Goal: Obtain resource: Obtain resource

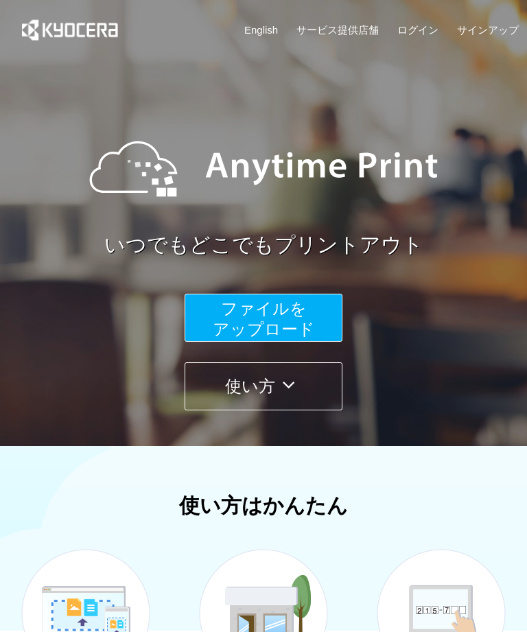
click at [307, 334] on span "ファイルを ​​アップロード" at bounding box center [264, 318] width 102 height 39
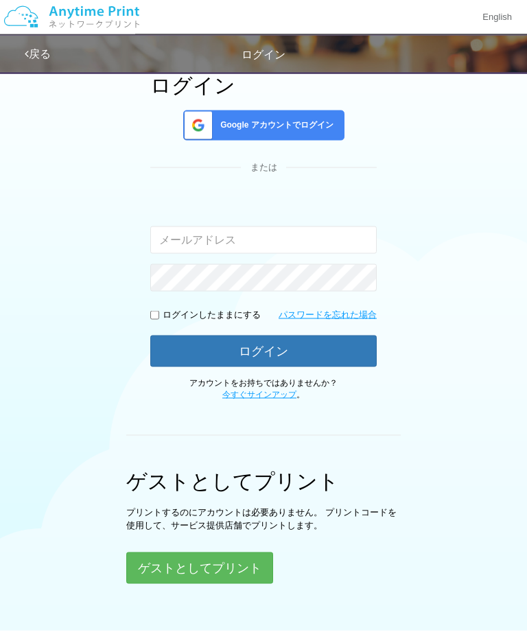
click at [231, 569] on button "ゲストとしてプリント" at bounding box center [199, 568] width 147 height 32
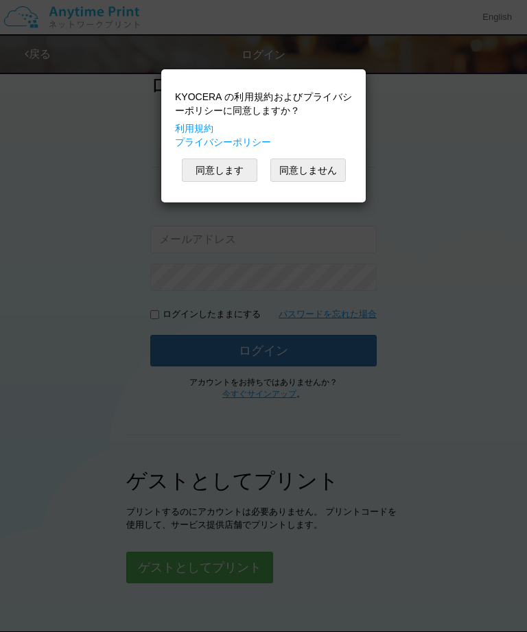
click at [391, 401] on div "KYOCERA の利用規約およびプライバシーポリシーに同意しますか？ 利用規約 プライバシーポリシー 同意します 同意しません" at bounding box center [263, 316] width 527 height 632
click at [228, 169] on button "同意します" at bounding box center [219, 169] width 75 height 23
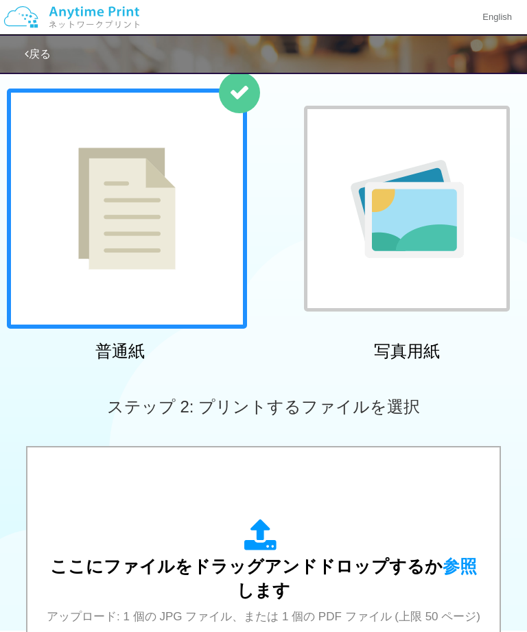
scroll to position [95, 0]
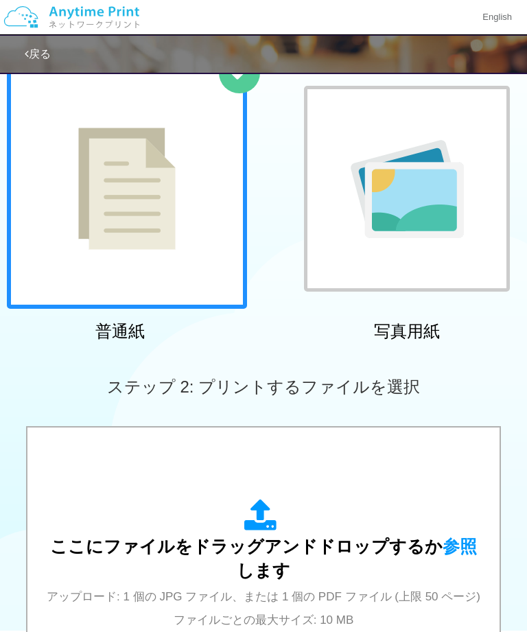
click at [282, 539] on span "ここにファイルをドラッグアンドドロップするか 参照 します" at bounding box center [263, 559] width 427 height 44
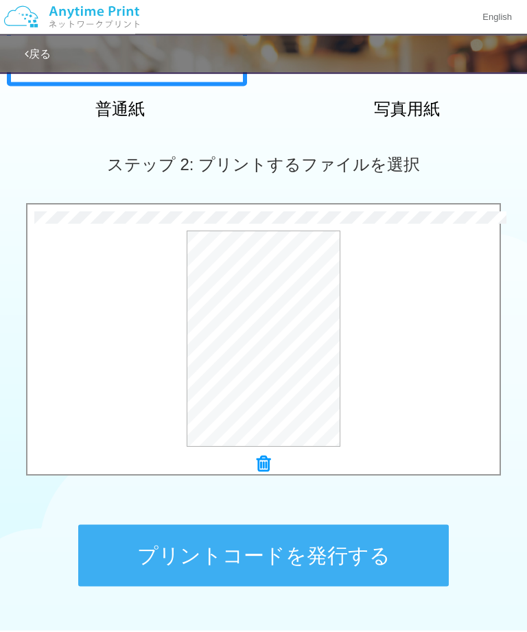
scroll to position [323, 0]
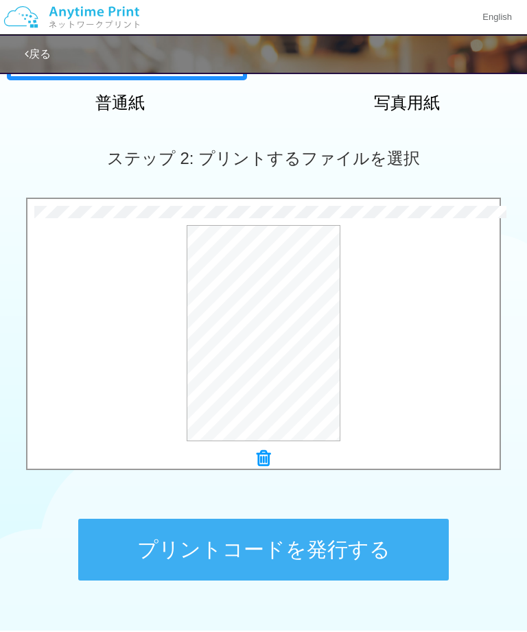
click at [373, 546] on button "プリントコードを発行する" at bounding box center [263, 550] width 370 height 62
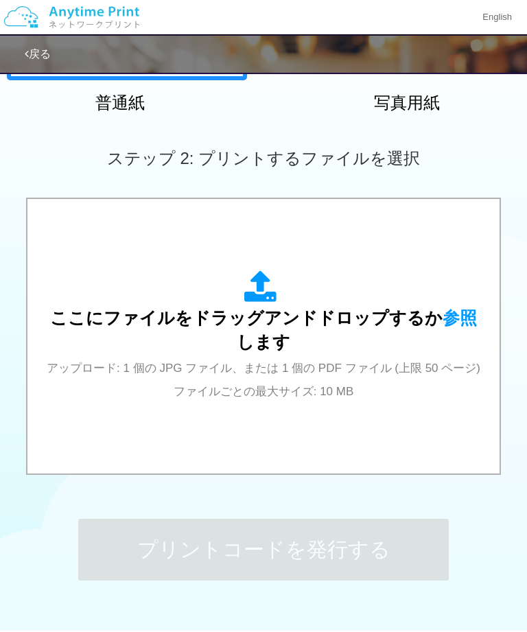
scroll to position [0, 0]
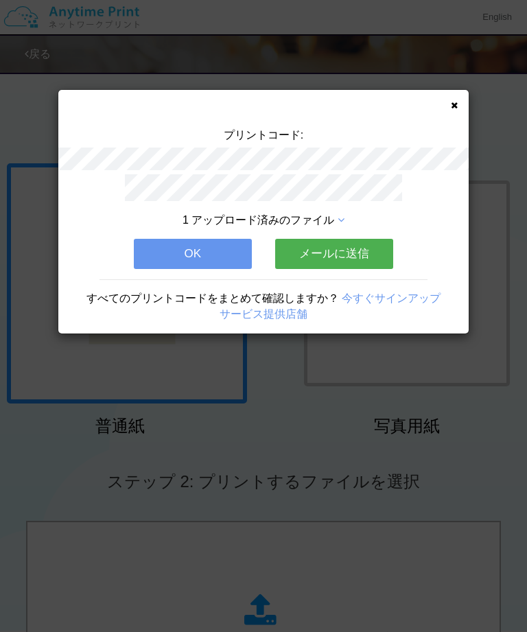
click at [460, 95] on div "プリントコード: 1 アップロード済みのファイル OK メールに送信 すべてのプリントコードをまとめて確認しますか？ 今すぐサインアップ サービス提供店舗" at bounding box center [263, 212] width 410 height 244
click at [451, 106] on icon at bounding box center [454, 105] width 7 height 9
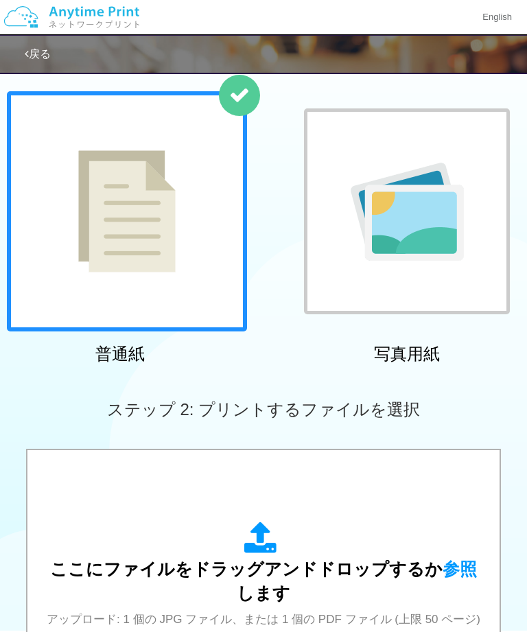
scroll to position [111, 0]
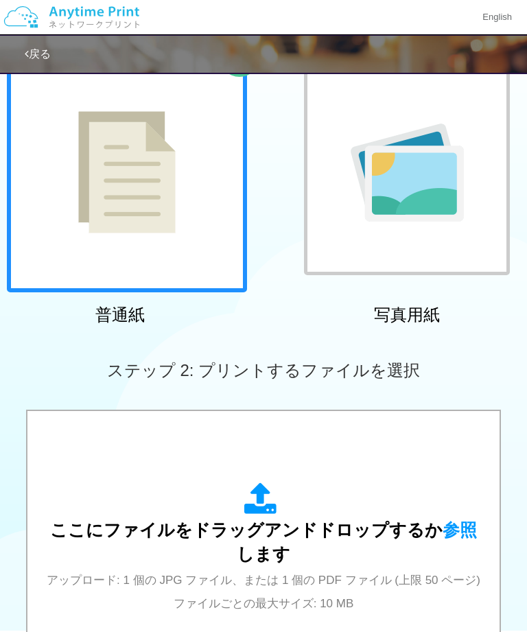
click at [333, 496] on div "ここにファイルをドラッグアンドドロップするか 参照 します アップロード: 1 個の JPG ファイル、または 1 個の PDF ファイル (上限 50 ペー…" at bounding box center [263, 547] width 444 height 131
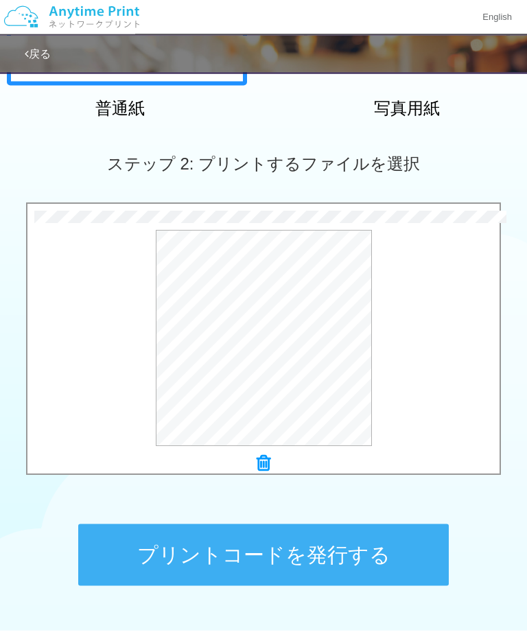
scroll to position [322, 0]
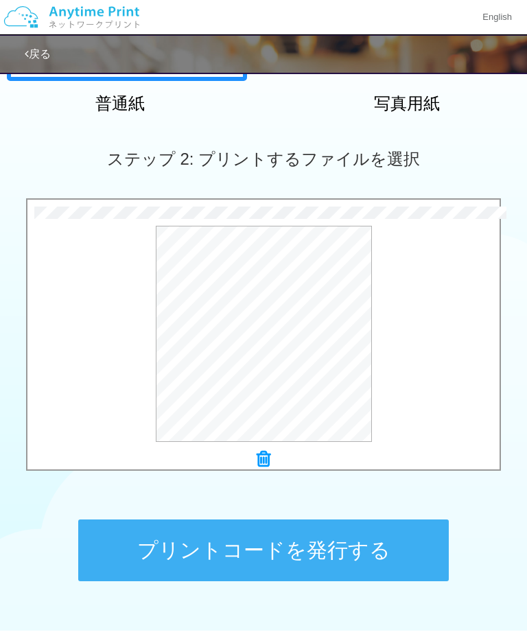
click at [353, 556] on button "プリントコードを発行する" at bounding box center [263, 550] width 370 height 62
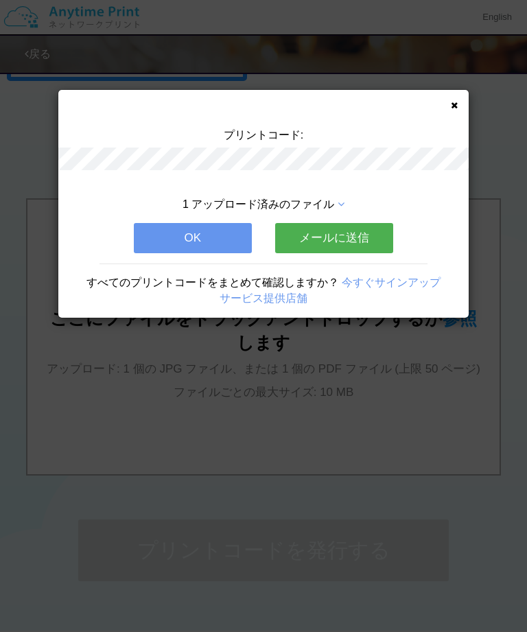
scroll to position [0, 0]
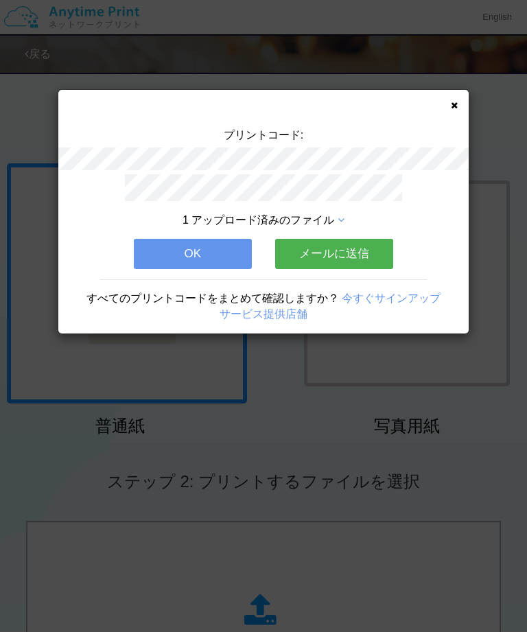
click at [456, 101] on icon at bounding box center [454, 105] width 7 height 9
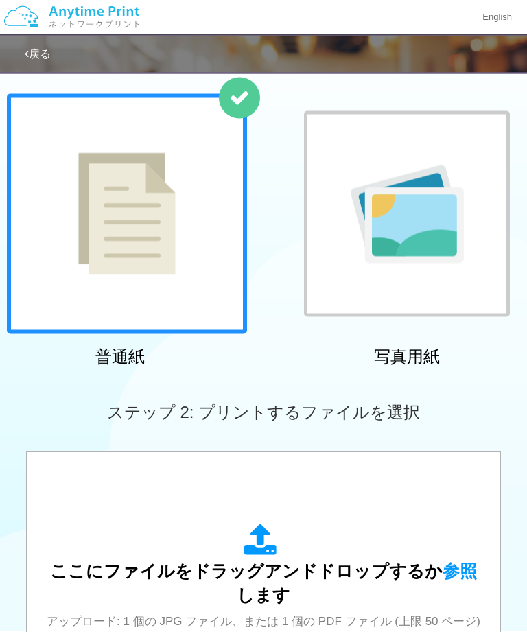
scroll to position [70, 0]
click at [311, 530] on div "ここにファイルをドラッグアンドドロップするか 参照 します アップロード: 1 個の JPG ファイル、または 1 個の PDF ファイル (上限 50 ペー…" at bounding box center [263, 589] width 444 height 131
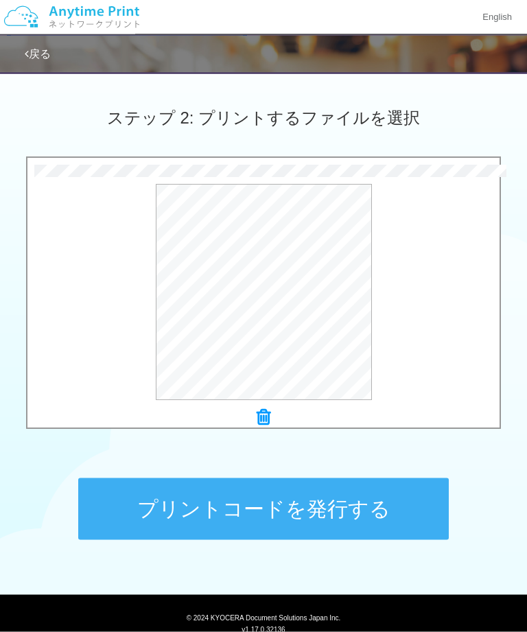
scroll to position [388, 0]
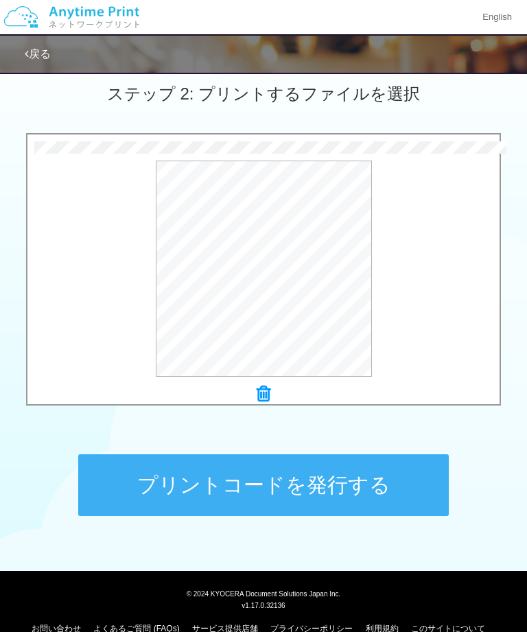
click at [153, 492] on button "プリントコードを発行する" at bounding box center [263, 485] width 370 height 62
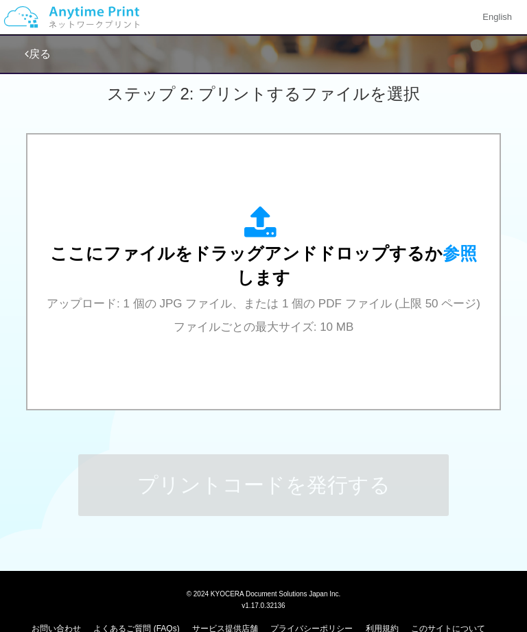
scroll to position [0, 0]
